Goal: Navigation & Orientation: Go to known website

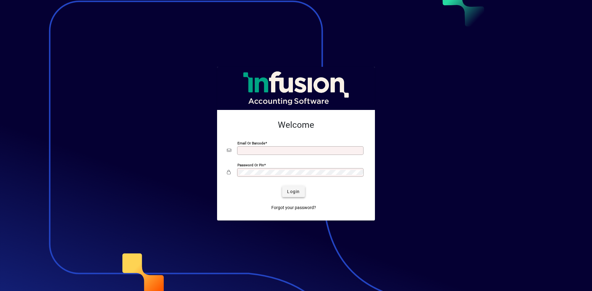
type input "**********"
click at [296, 196] on span "submit" at bounding box center [293, 191] width 23 height 15
